Goal: Information Seeking & Learning: Learn about a topic

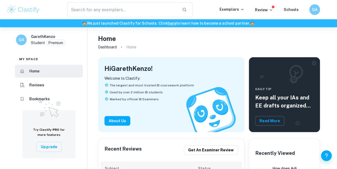
click at [42, 8] on div "​" at bounding box center [130, 9] width 180 height 15
click at [33, 9] on img at bounding box center [23, 9] width 34 height 11
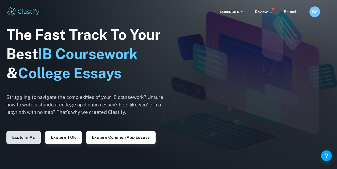
click at [26, 133] on button "Explore IAs" at bounding box center [23, 137] width 34 height 13
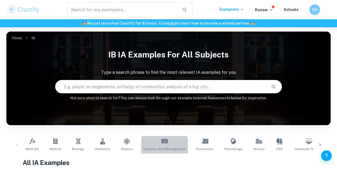
click at [160, 149] on span "Business and Management" at bounding box center [165, 148] width 42 height 5
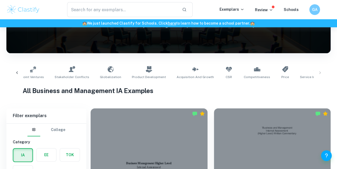
scroll to position [0, 502]
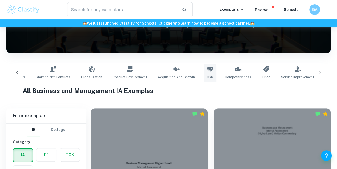
click at [204, 73] on link "CSR" at bounding box center [210, 73] width 13 height 18
type input "CSR"
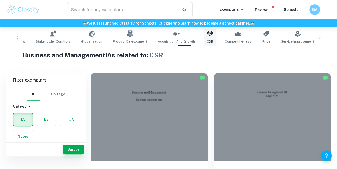
scroll to position [114, 0]
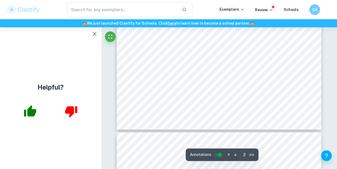
type input "3"
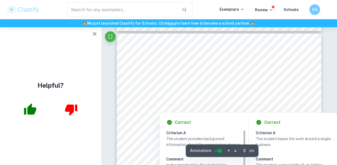
scroll to position [617, 0]
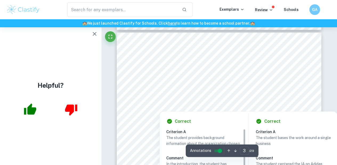
click at [241, 98] on div at bounding box center [217, 97] width 151 height 15
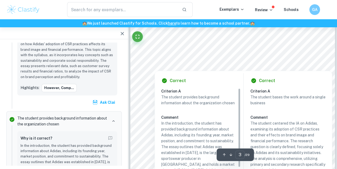
scroll to position [573, 0]
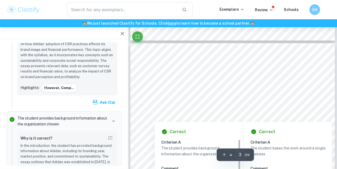
click at [288, 80] on div at bounding box center [227, 83] width 145 height 10
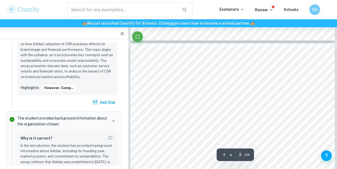
drag, startPoint x: 288, startPoint y: 80, endPoint x: 248, endPoint y: 66, distance: 42.8
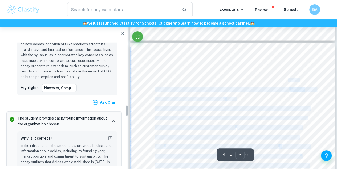
scroll to position [682, 0]
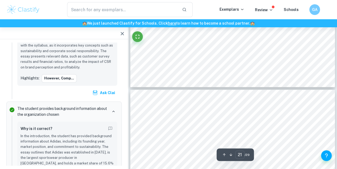
scroll to position [5878, 0]
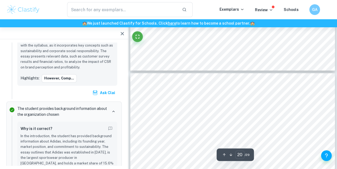
type input "21"
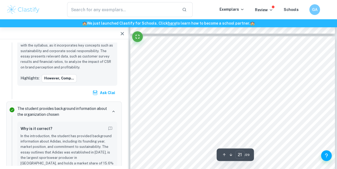
scroll to position [5833, 0]
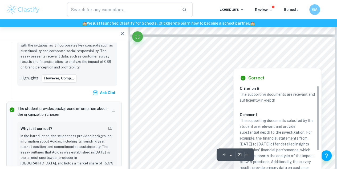
click at [256, 65] on div at bounding box center [234, 64] width 76 height 5
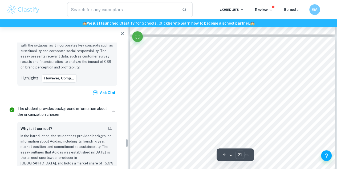
scroll to position [1383, 0]
